Goal: Browse casually: Explore the website without a specific task or goal

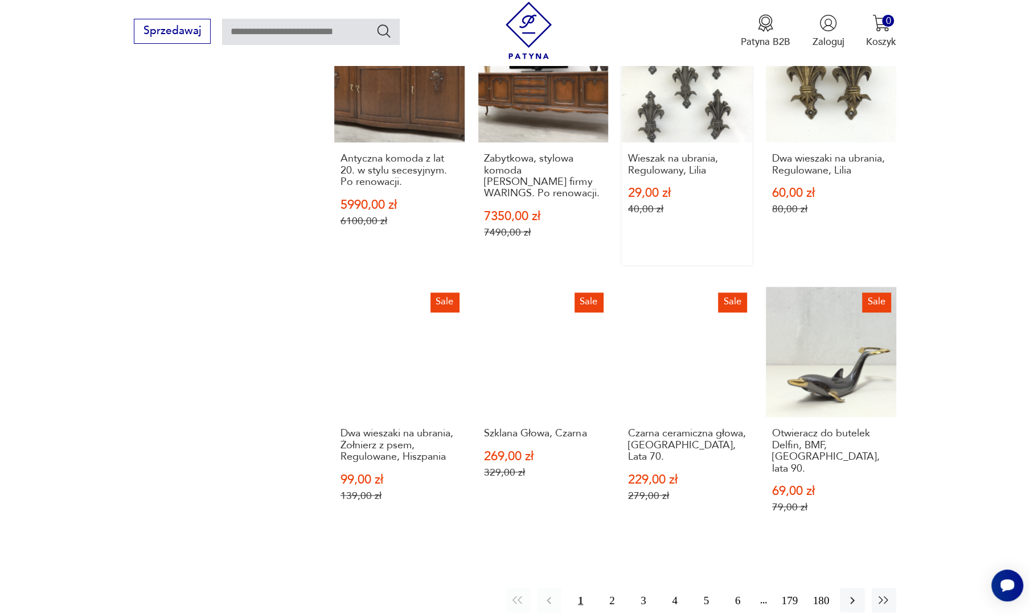
scroll to position [1103, 0]
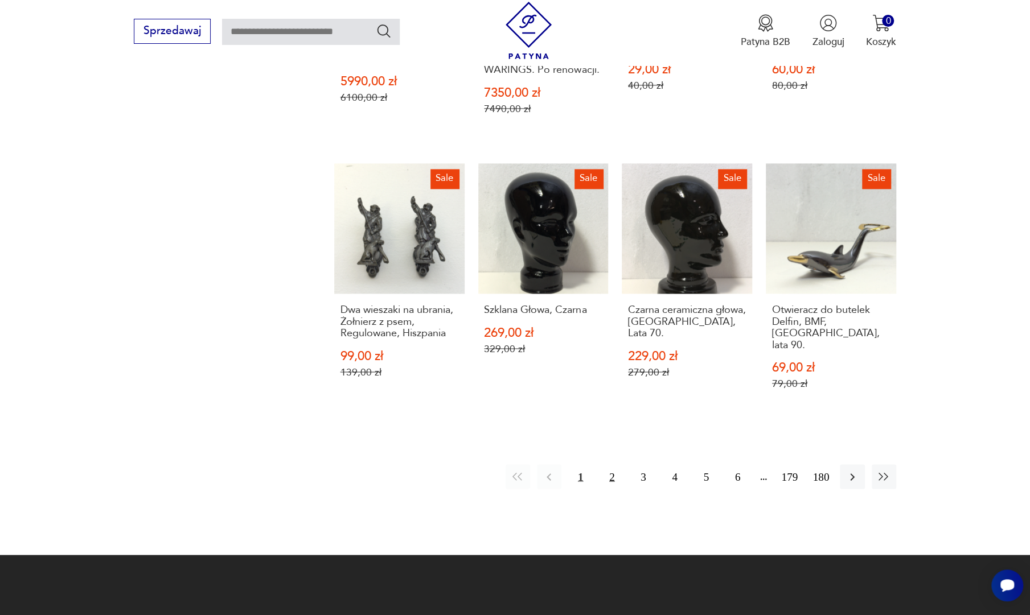
click at [609, 464] on button "2" at bounding box center [611, 476] width 24 height 24
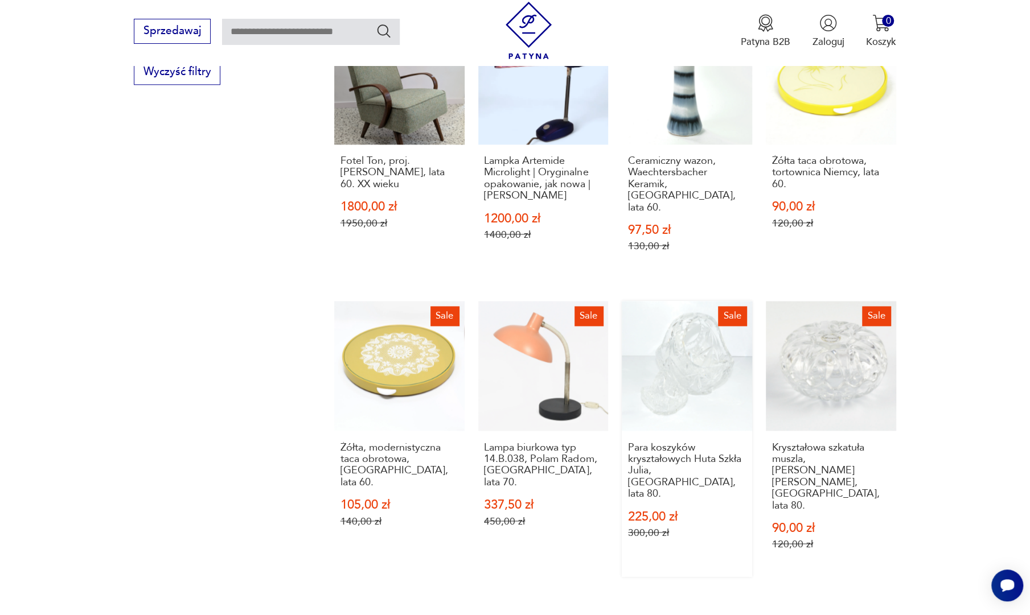
scroll to position [1160, 0]
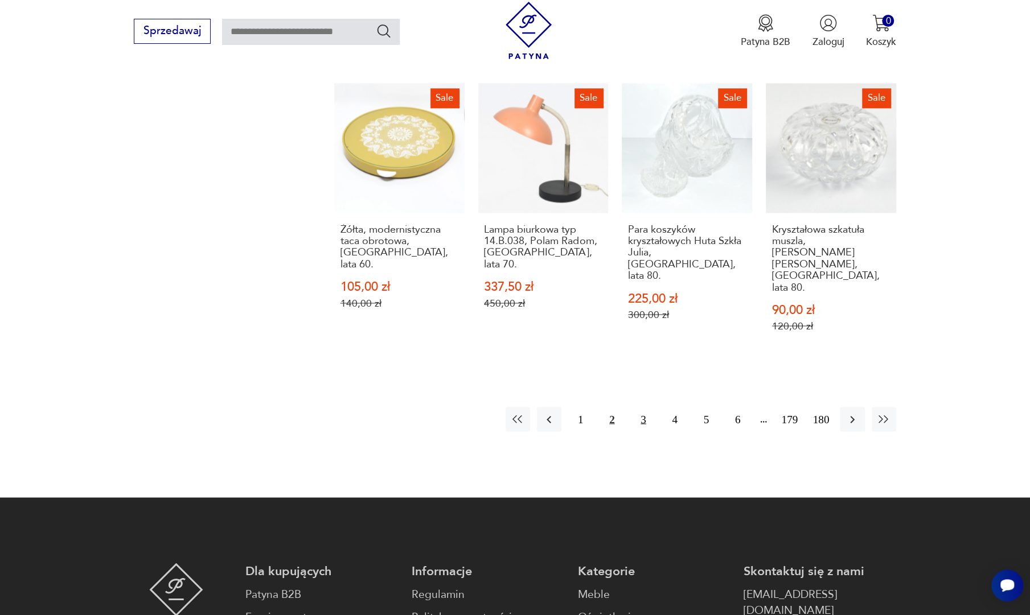
click at [648, 407] on button "3" at bounding box center [643, 419] width 24 height 24
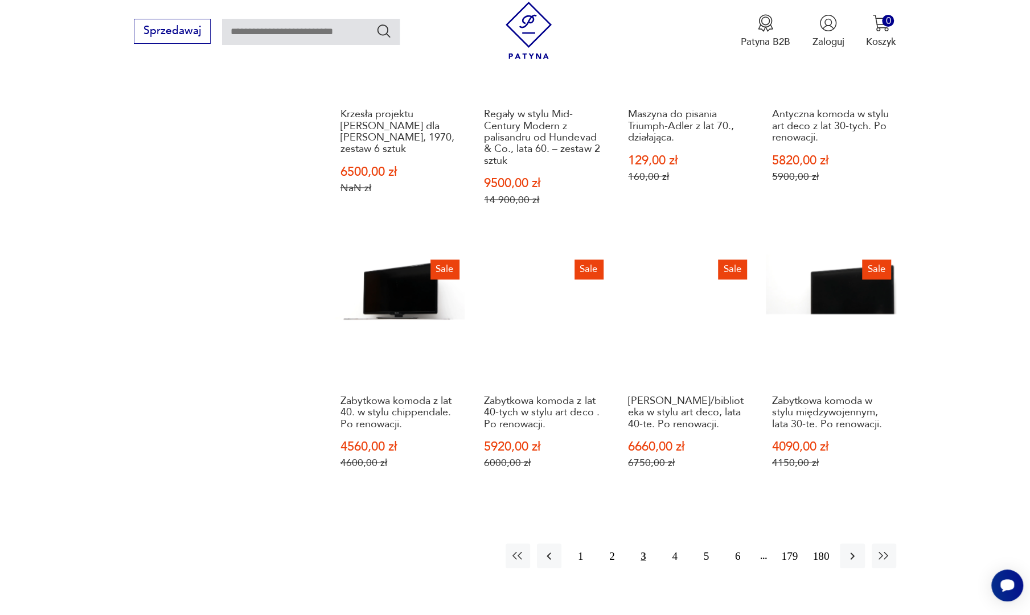
scroll to position [1103, 0]
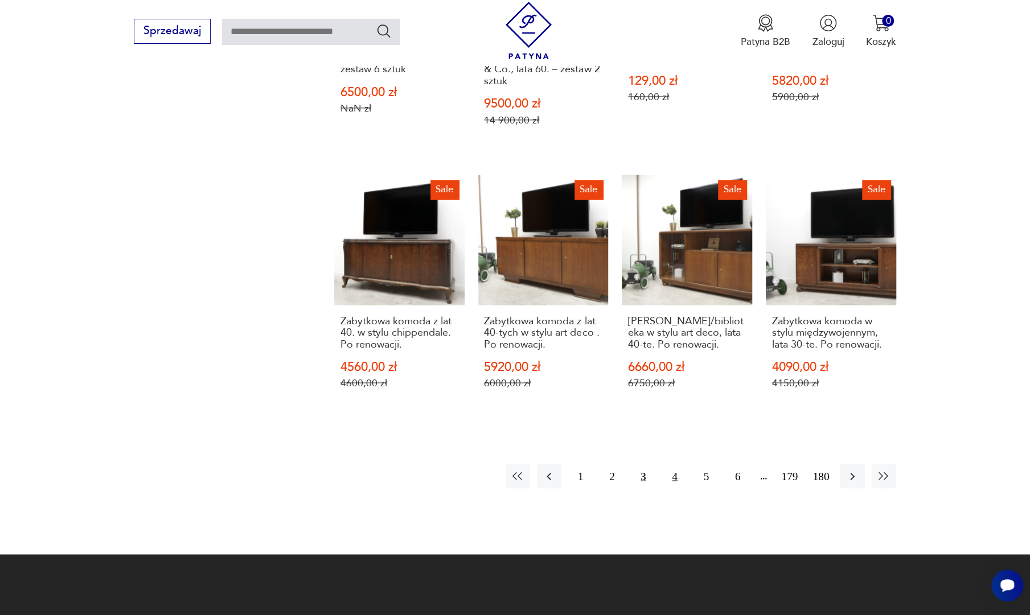
click at [669, 466] on button "4" at bounding box center [675, 476] width 24 height 24
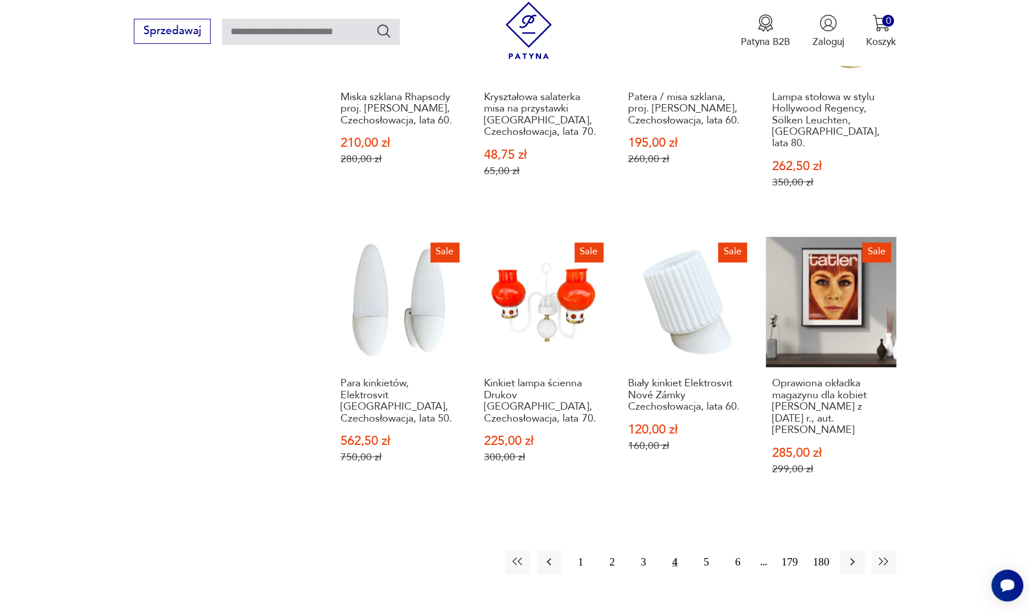
scroll to position [1046, 0]
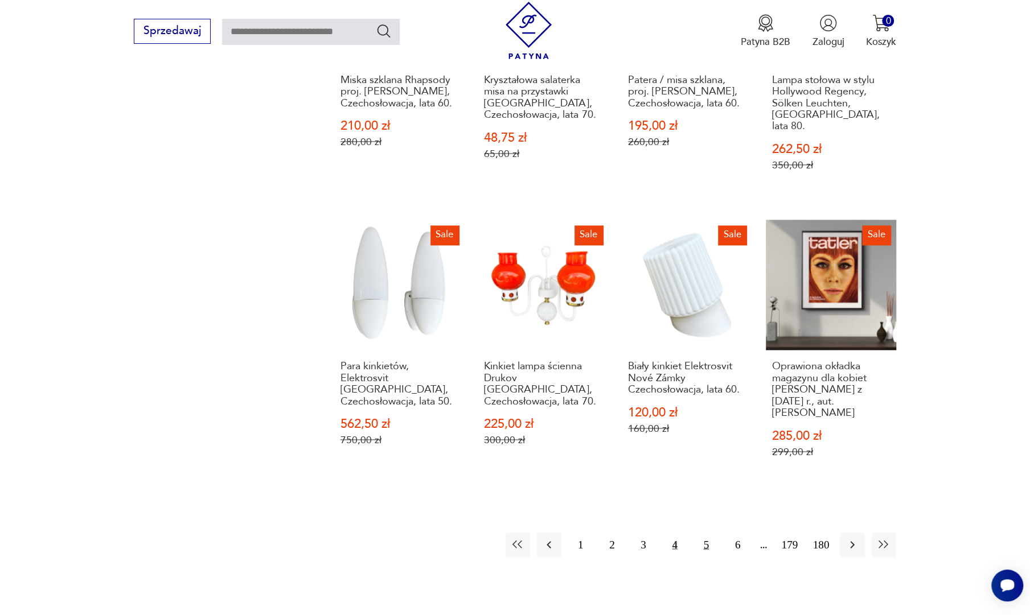
click at [705, 533] on button "5" at bounding box center [706, 545] width 24 height 24
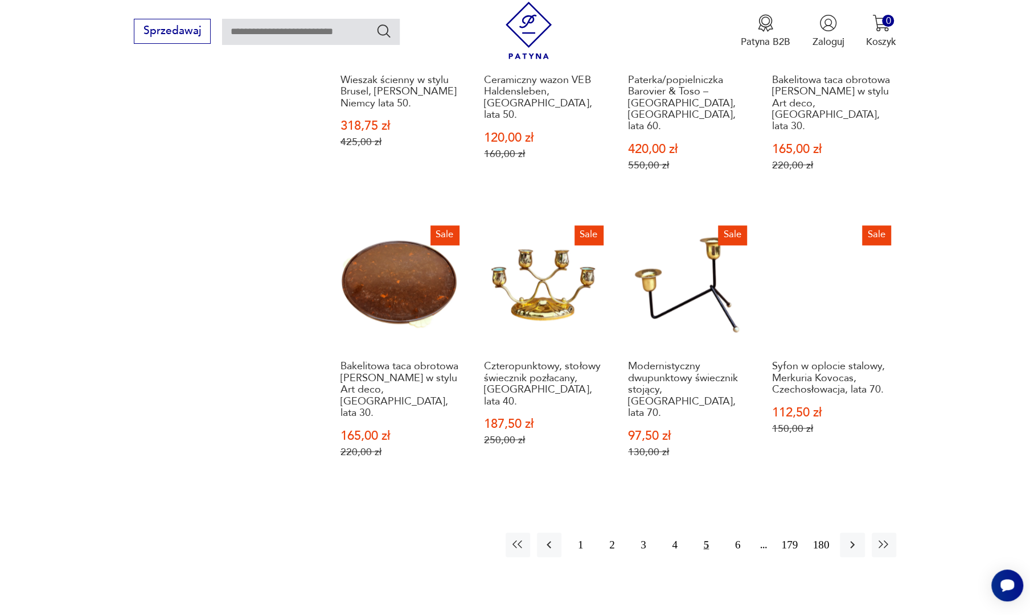
scroll to position [1046, 0]
click at [855, 538] on icon "button" at bounding box center [852, 545] width 14 height 14
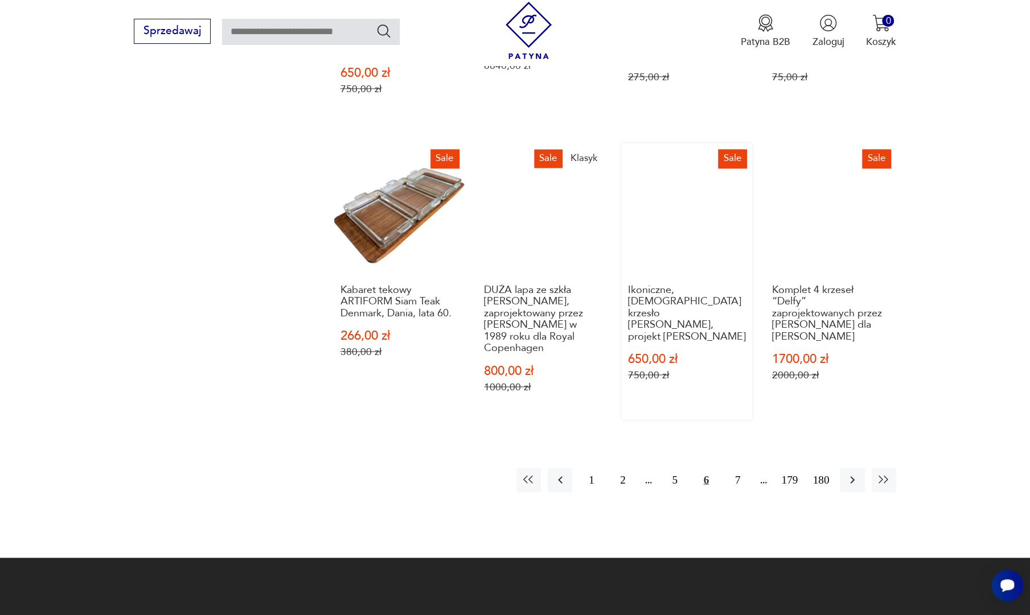
scroll to position [1217, 0]
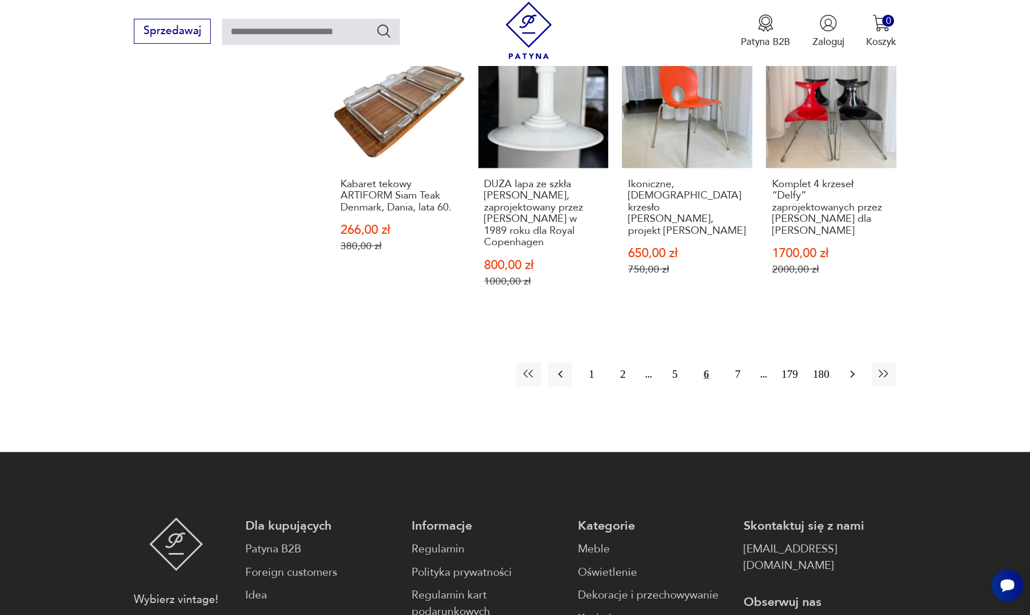
click at [860, 362] on button "button" at bounding box center [852, 374] width 24 height 24
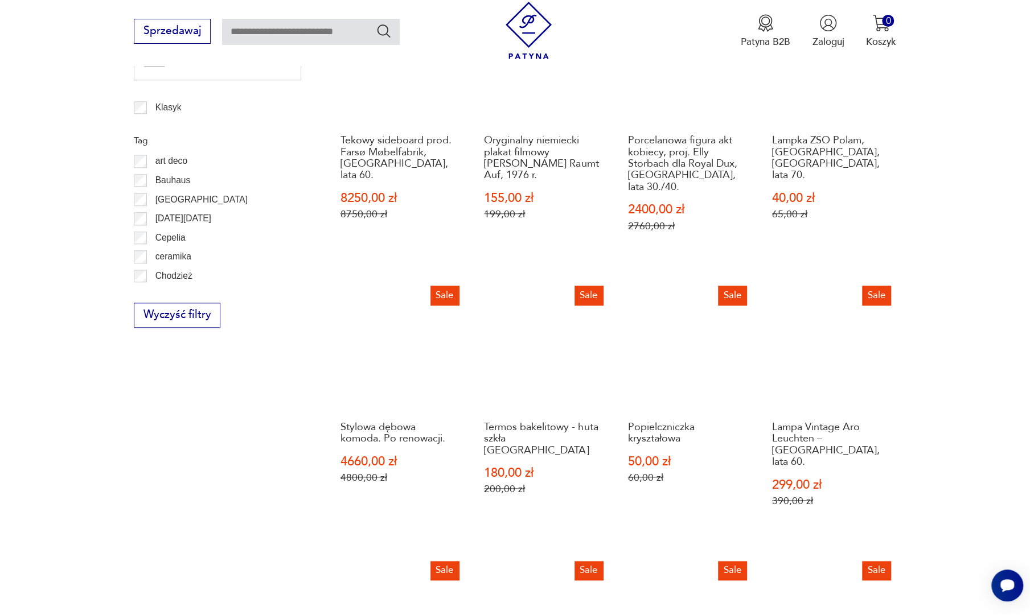
scroll to position [705, 0]
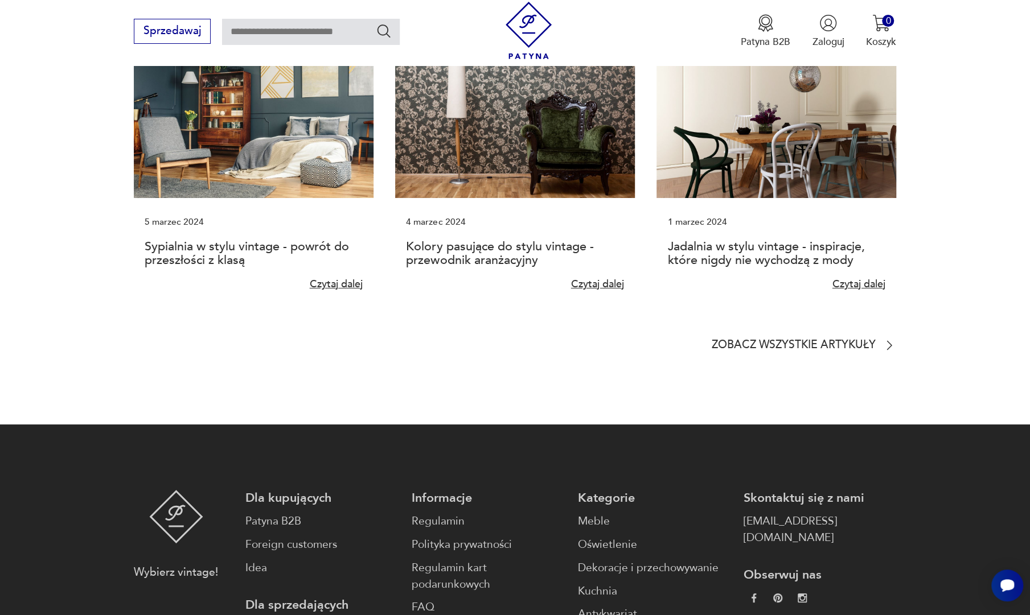
scroll to position [3123, 0]
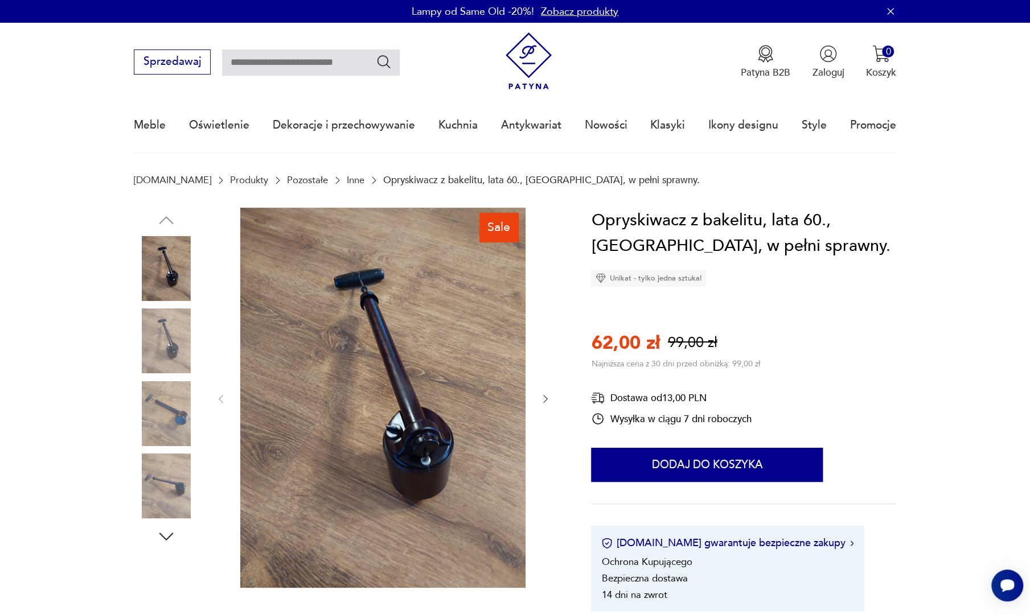
click at [147, 340] on img at bounding box center [166, 340] width 65 height 65
click at [168, 416] on img at bounding box center [166, 413] width 65 height 65
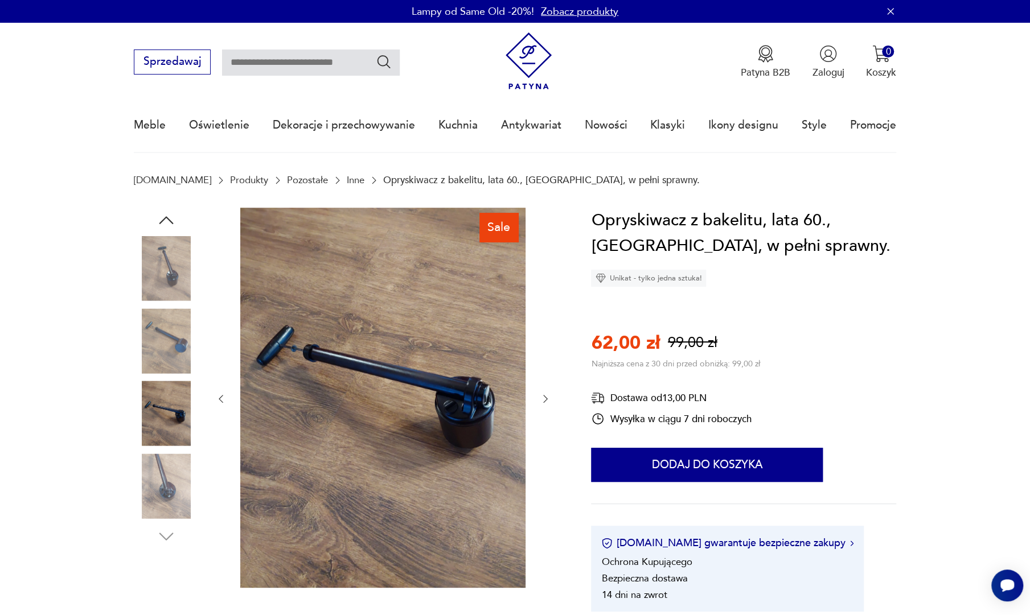
click at [178, 466] on img at bounding box center [166, 486] width 65 height 65
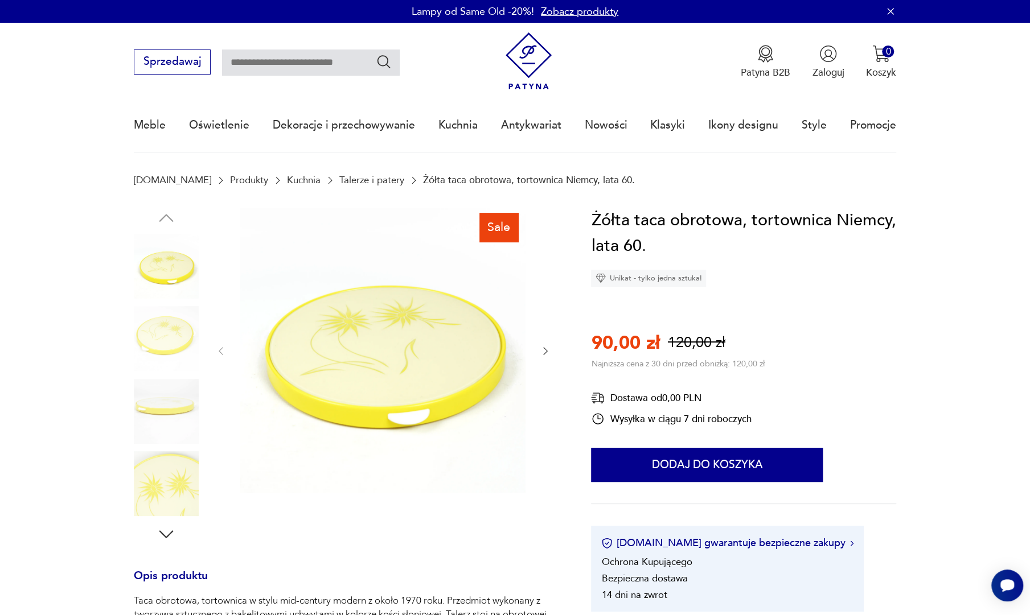
click at [166, 330] on img at bounding box center [166, 338] width 65 height 65
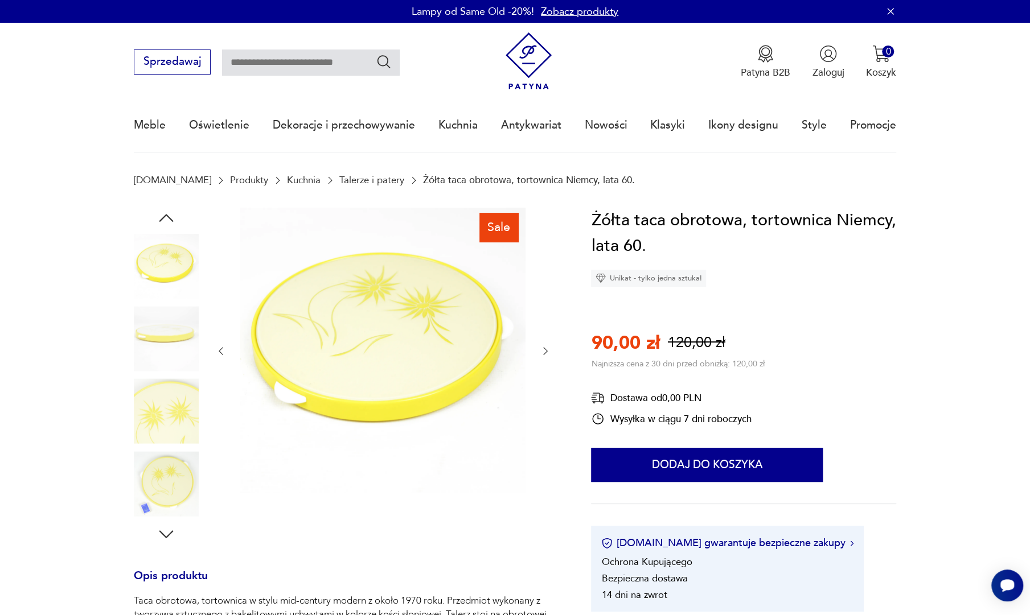
click at [165, 402] on img at bounding box center [166, 411] width 65 height 65
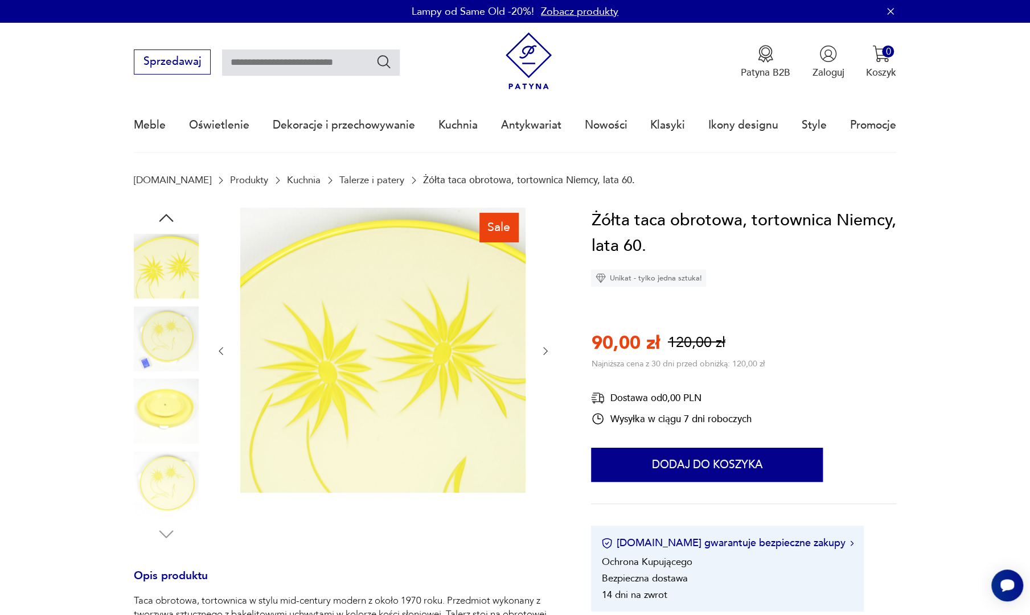
click at [172, 466] on img at bounding box center [166, 483] width 65 height 65
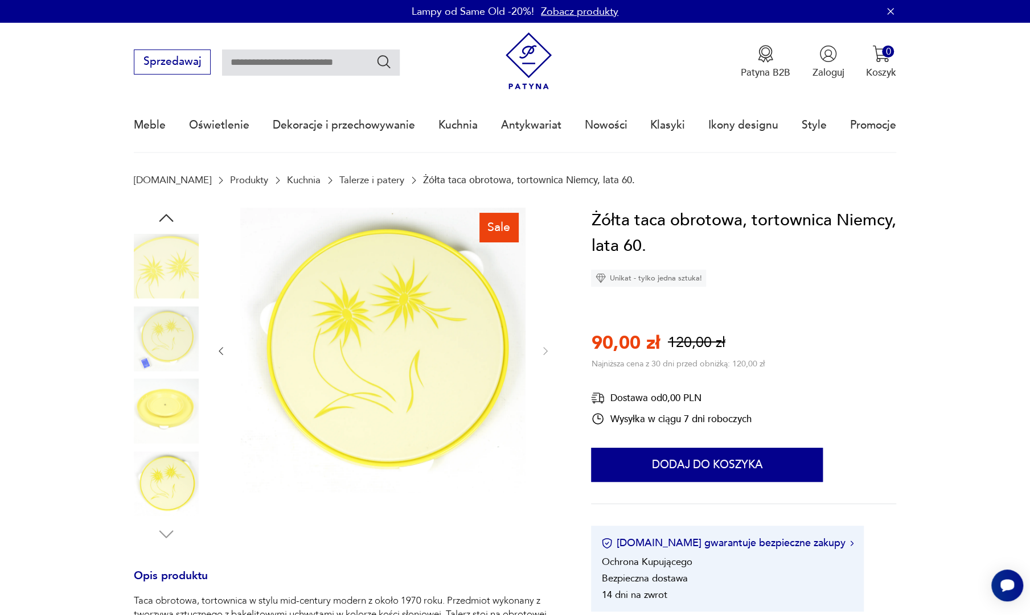
click at [168, 482] on img at bounding box center [166, 483] width 65 height 65
click at [176, 497] on img at bounding box center [166, 483] width 65 height 65
click at [186, 495] on img at bounding box center [166, 483] width 65 height 65
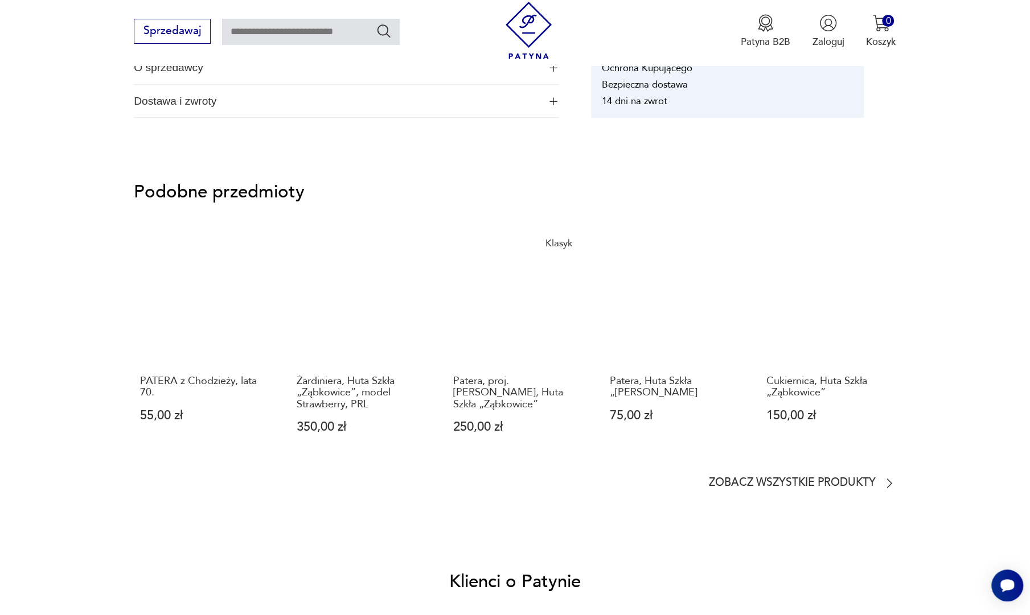
scroll to position [854, 0]
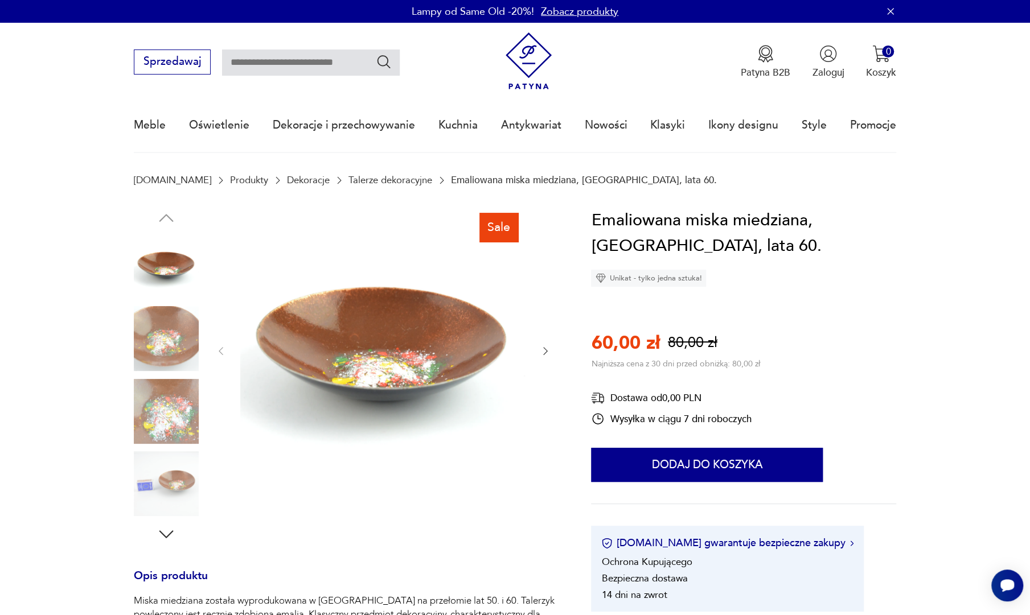
click at [166, 351] on img at bounding box center [166, 338] width 65 height 65
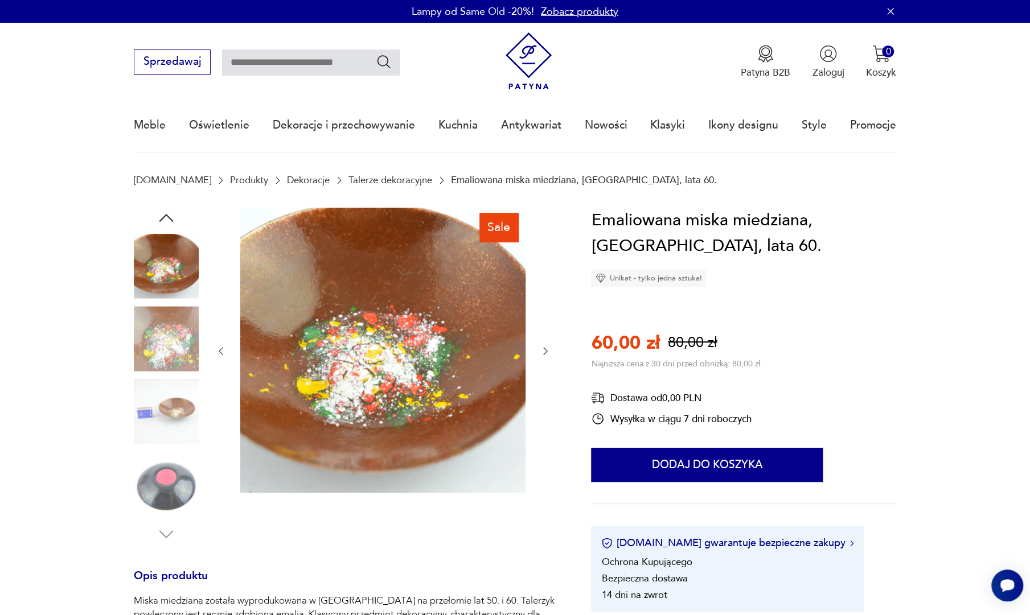
click at [166, 390] on img at bounding box center [166, 411] width 65 height 65
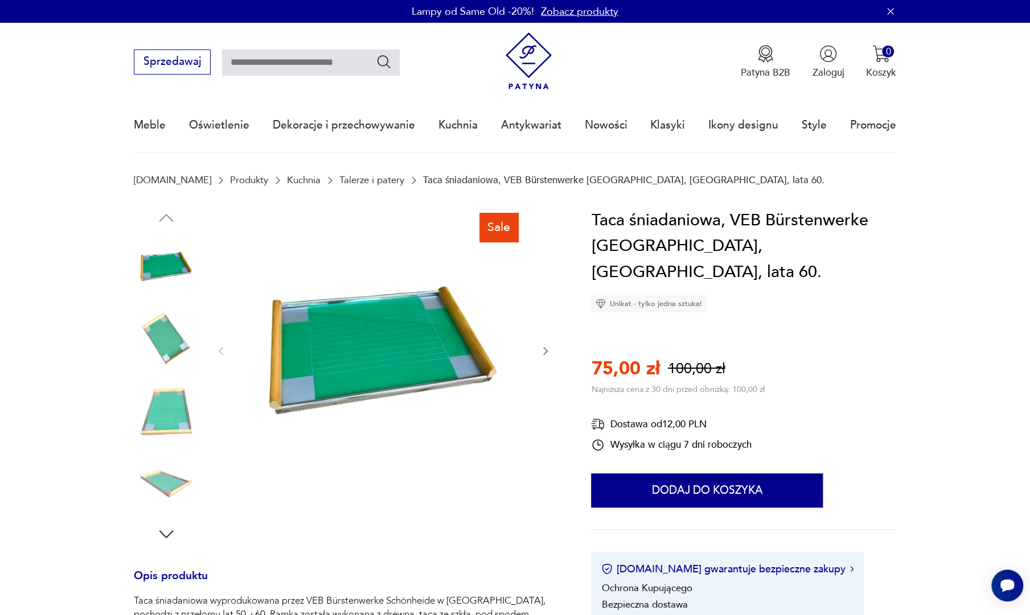
click at [183, 330] on img at bounding box center [166, 338] width 65 height 65
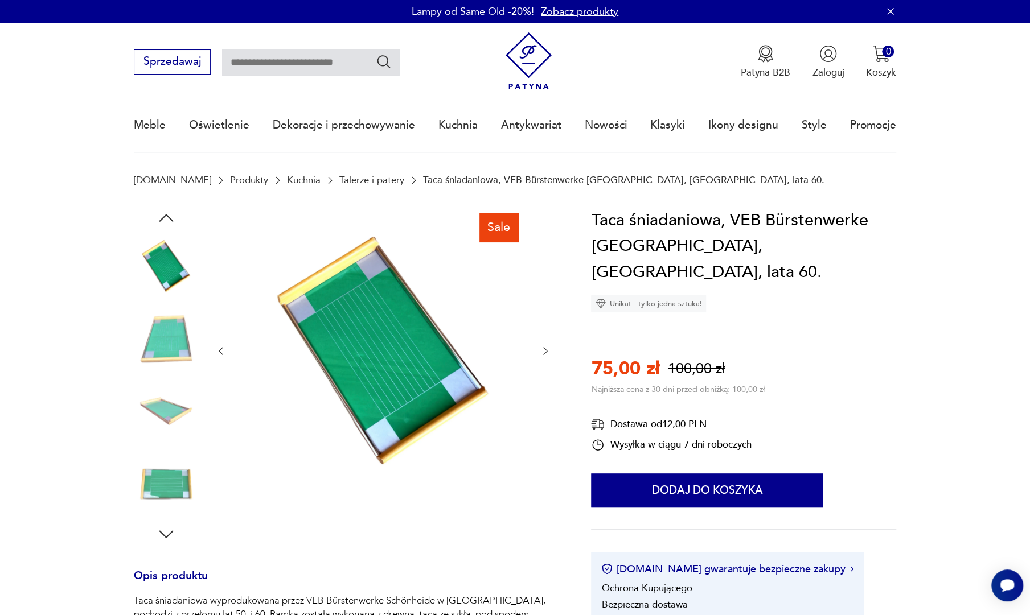
click at [179, 253] on img at bounding box center [166, 266] width 65 height 65
click at [171, 392] on img at bounding box center [166, 411] width 65 height 65
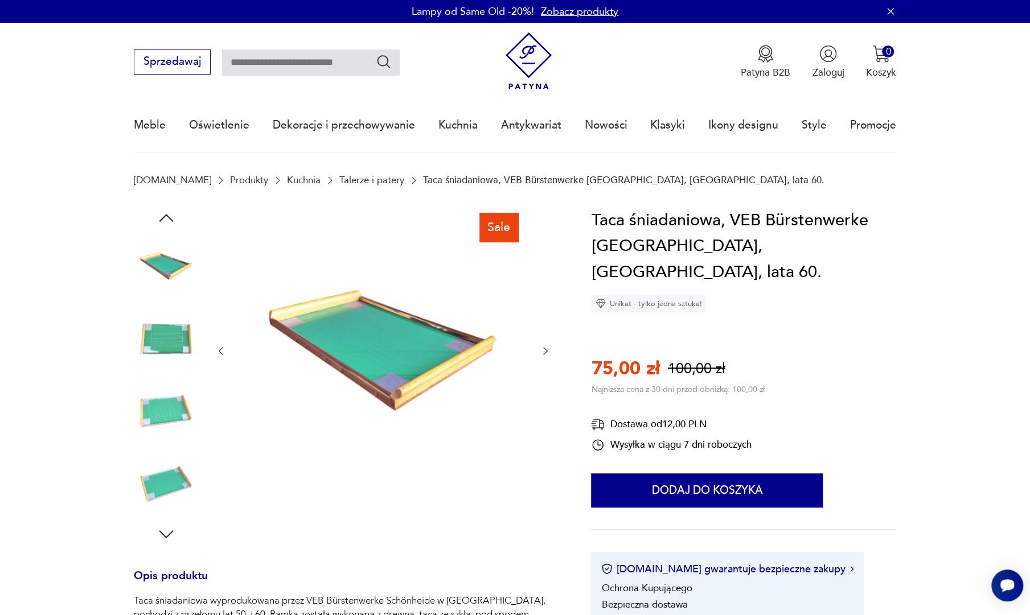
click at [175, 416] on img at bounding box center [166, 411] width 65 height 65
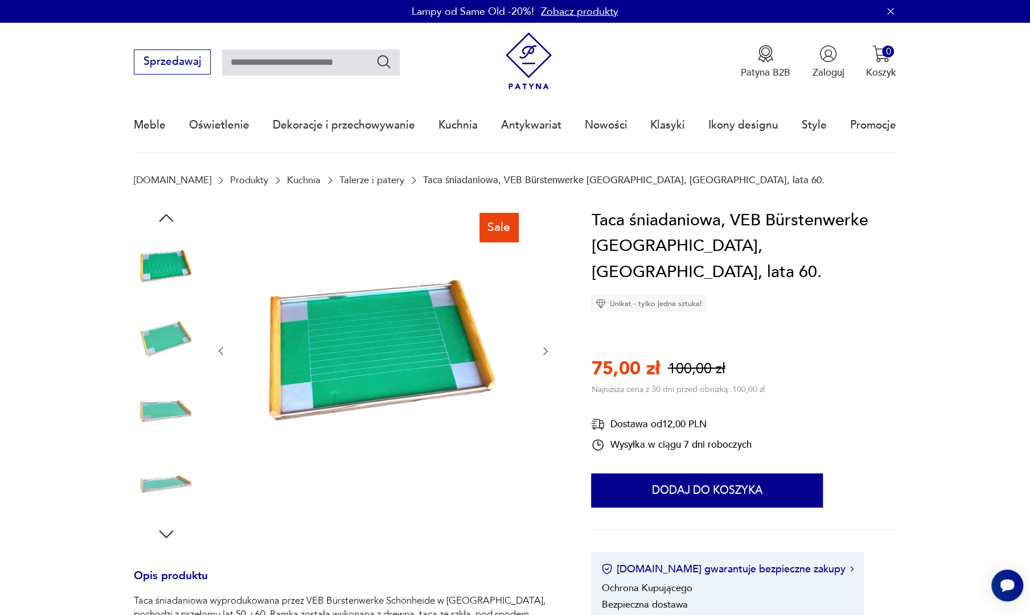
click at [175, 416] on img at bounding box center [166, 411] width 65 height 65
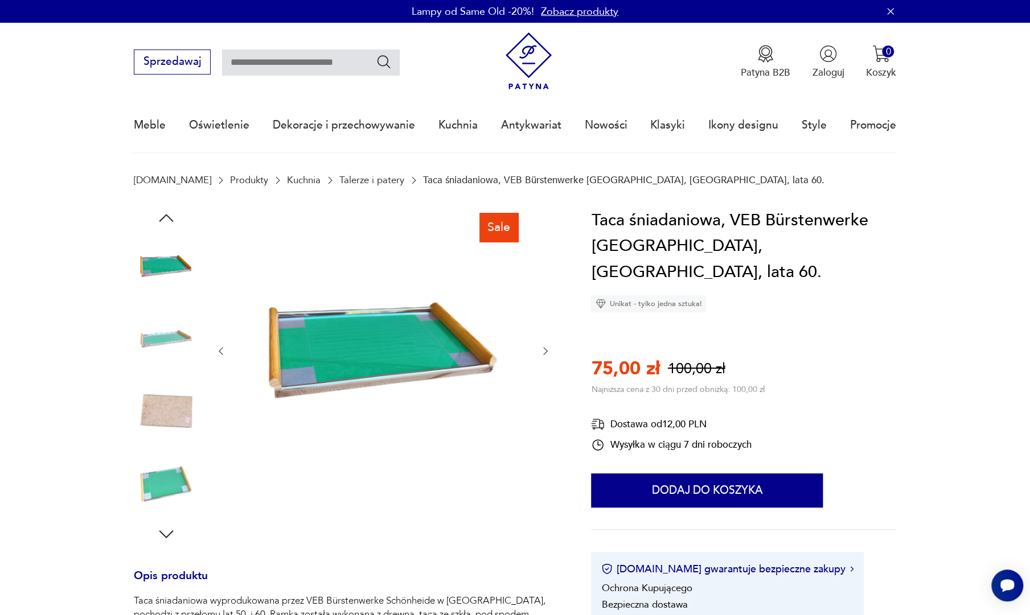
click at [175, 416] on img at bounding box center [166, 411] width 65 height 65
click at [175, 451] on img at bounding box center [166, 483] width 65 height 65
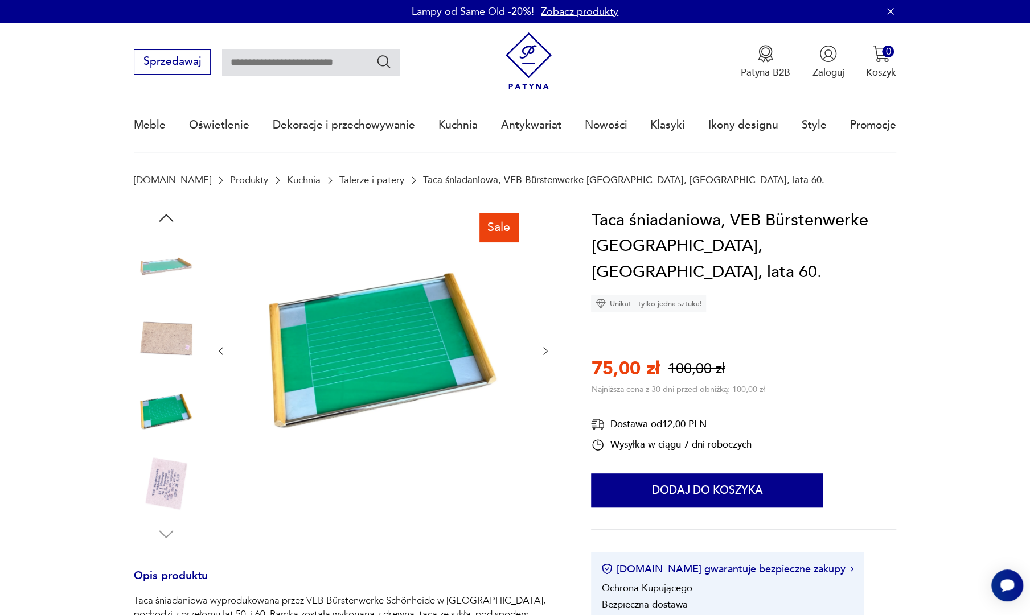
click at [175, 416] on img at bounding box center [166, 411] width 65 height 65
click at [165, 447] on div at bounding box center [166, 376] width 65 height 285
click at [179, 464] on img at bounding box center [166, 483] width 65 height 65
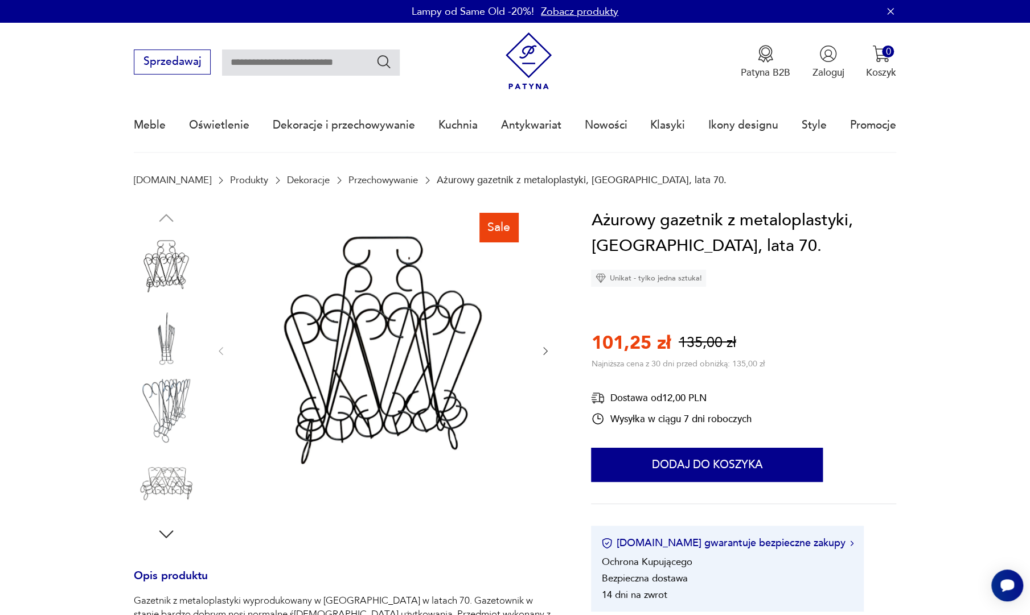
click at [178, 350] on img at bounding box center [166, 338] width 65 height 65
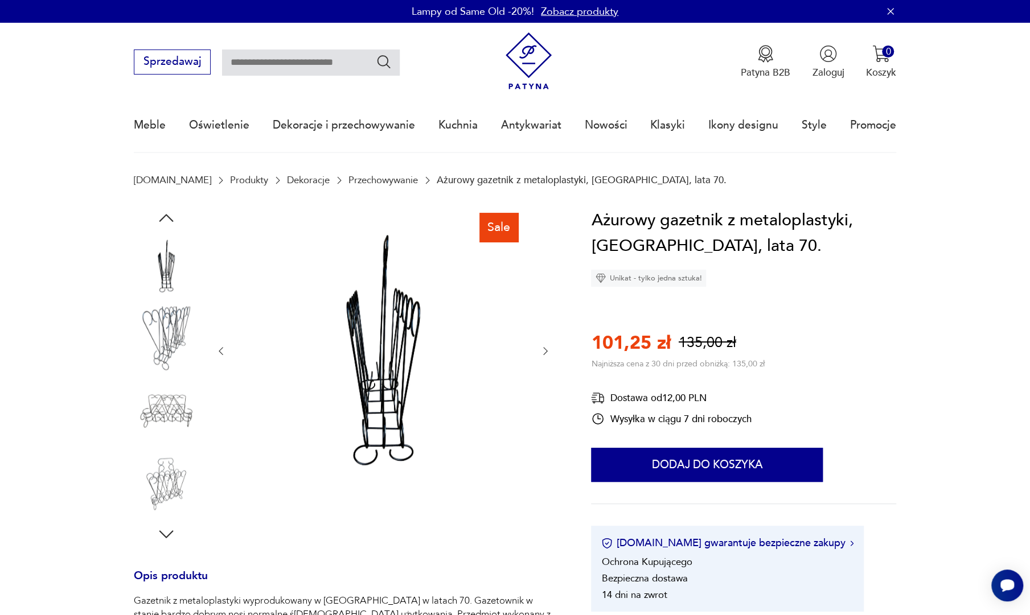
click at [168, 376] on div at bounding box center [166, 303] width 65 height 285
click at [164, 446] on div at bounding box center [166, 412] width 65 height 67
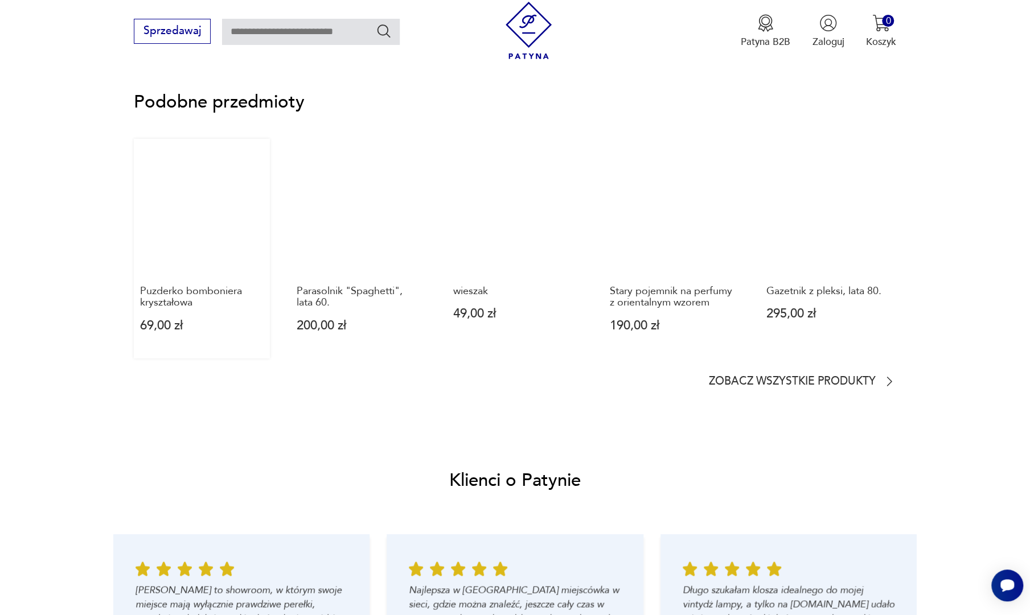
scroll to position [968, 0]
